Goal: Task Accomplishment & Management: Complete application form

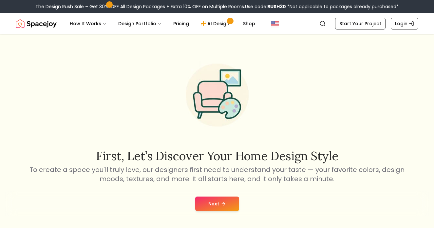
click at [217, 205] on button "Next" at bounding box center [217, 204] width 44 height 14
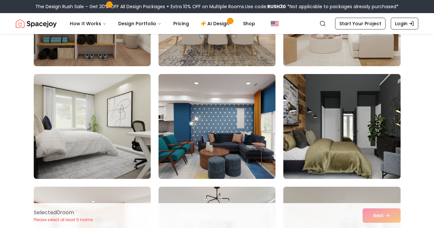
scroll to position [250, 0]
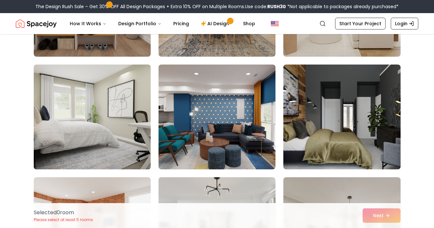
click at [103, 108] on img at bounding box center [92, 117] width 123 height 110
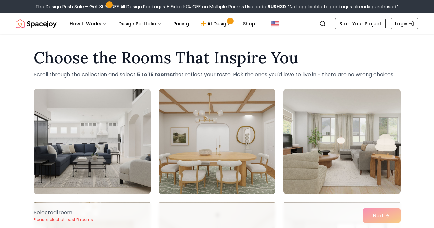
scroll to position [0, 0]
click at [372, 24] on link "Start Your Project" at bounding box center [360, 24] width 50 height 12
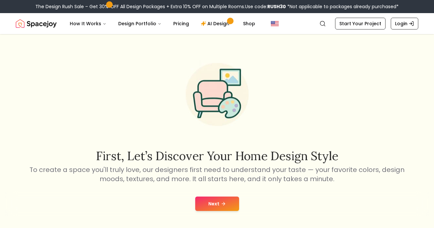
click at [217, 205] on button "Next" at bounding box center [217, 204] width 44 height 14
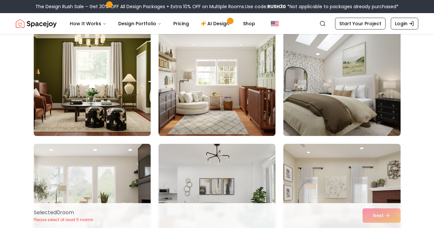
scroll to position [650, 0]
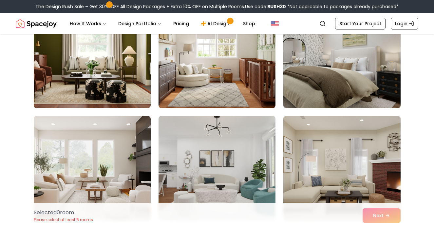
click at [325, 75] on img at bounding box center [342, 56] width 123 height 110
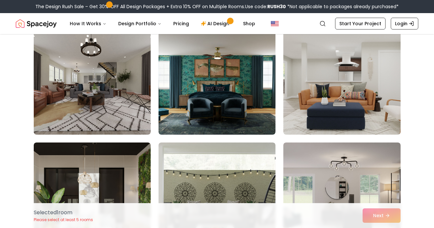
scroll to position [865, 0]
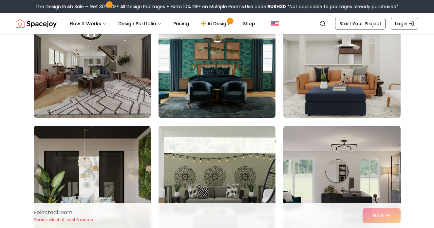
click at [360, 85] on img at bounding box center [342, 65] width 123 height 110
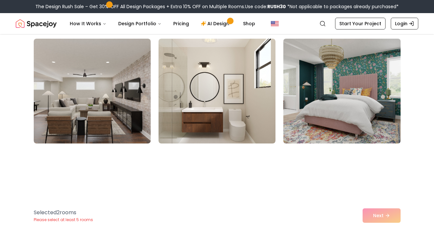
scroll to position [1071, 0]
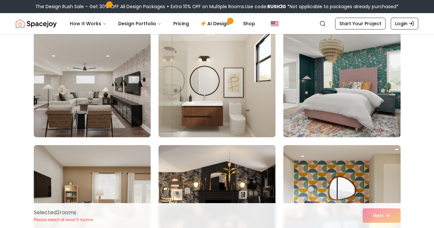
click at [374, 94] on img at bounding box center [342, 85] width 123 height 110
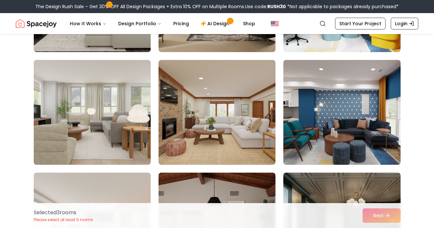
click at [60, 130] on img at bounding box center [92, 112] width 123 height 110
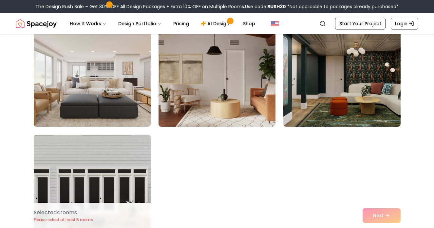
scroll to position [1424, 0]
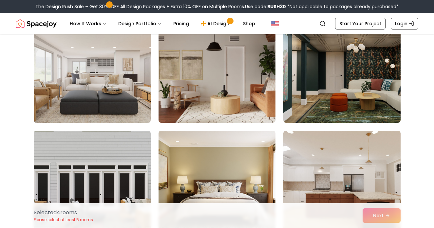
click at [74, 87] on img at bounding box center [92, 70] width 123 height 110
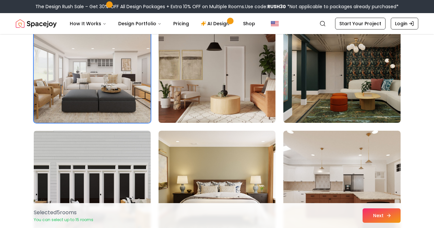
click at [375, 216] on button "Next" at bounding box center [382, 215] width 38 height 14
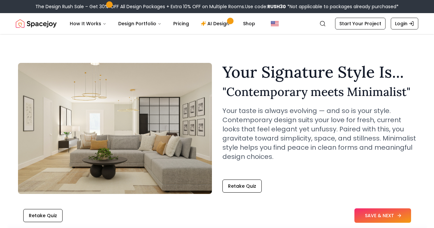
click at [375, 214] on button "SAVE & NEXT" at bounding box center [383, 215] width 57 height 14
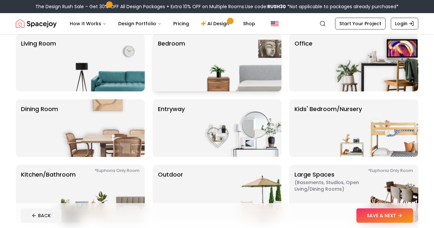
scroll to position [57, 0]
click at [203, 66] on img at bounding box center [240, 62] width 84 height 58
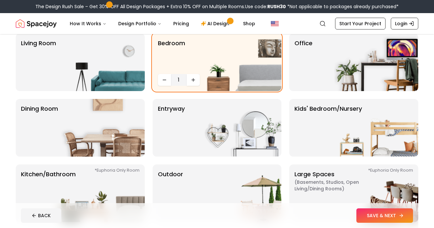
click at [397, 220] on button "SAVE & NEXT" at bounding box center [385, 215] width 57 height 14
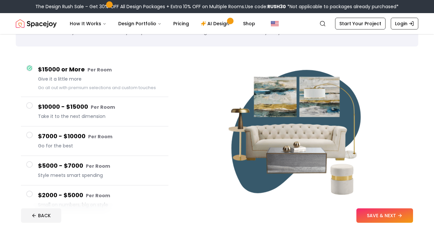
scroll to position [36, 0]
click at [377, 216] on button "SAVE & NEXT" at bounding box center [385, 215] width 57 height 14
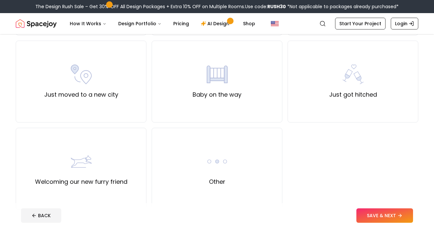
scroll to position [228, 0]
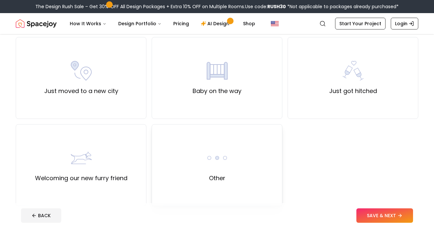
click at [256, 185] on div "Other" at bounding box center [217, 165] width 131 height 82
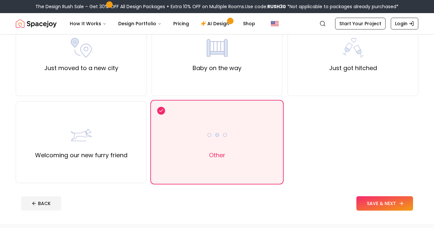
scroll to position [257, 0]
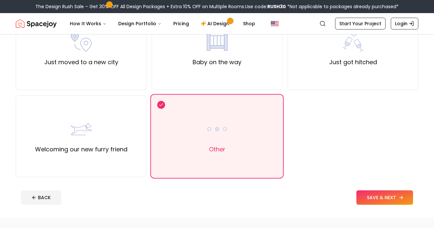
click at [367, 195] on button "SAVE & NEXT" at bounding box center [385, 197] width 57 height 14
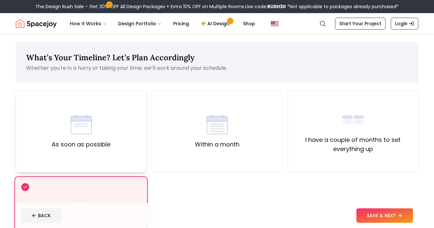
click at [126, 136] on div "As soon as possible" at bounding box center [81, 131] width 131 height 82
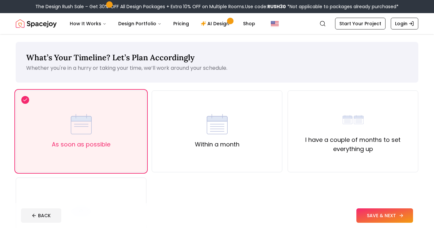
click at [364, 218] on button "SAVE & NEXT" at bounding box center [385, 215] width 57 height 14
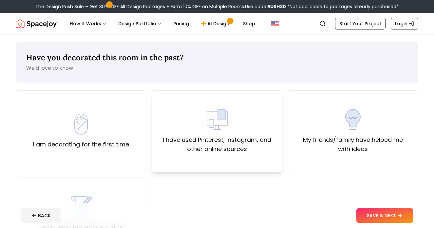
click at [261, 161] on div "I have used Pinterest, Instagram, and other online sources" at bounding box center [217, 131] width 131 height 82
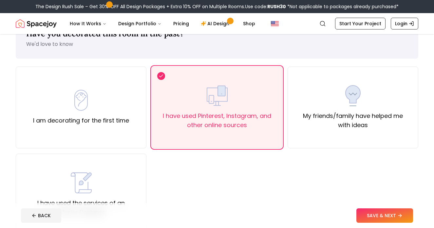
scroll to position [26, 0]
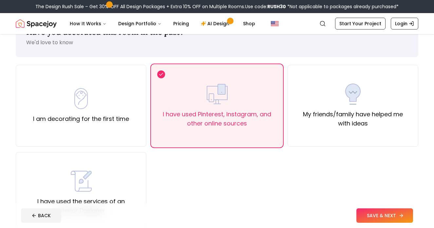
click at [372, 208] on button "SAVE & NEXT" at bounding box center [385, 215] width 57 height 14
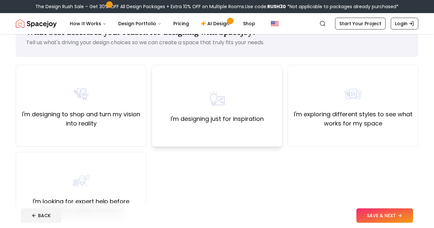
click at [236, 116] on label "I'm designing just for inspiration" at bounding box center [217, 118] width 93 height 9
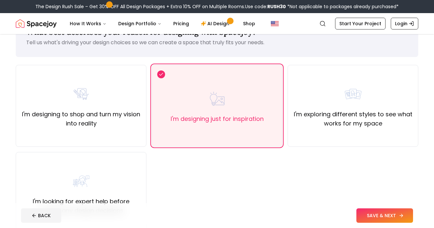
click at [368, 214] on button "SAVE & NEXT" at bounding box center [385, 215] width 57 height 14
